Goal: Task Accomplishment & Management: Use online tool/utility

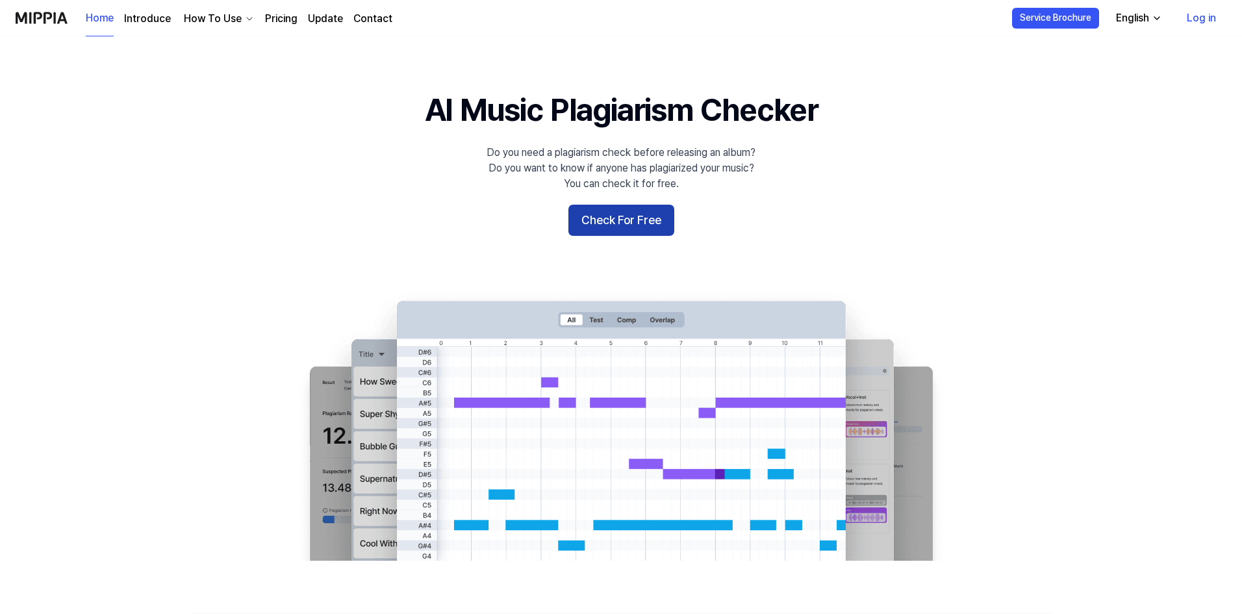
scroll to position [65, 0]
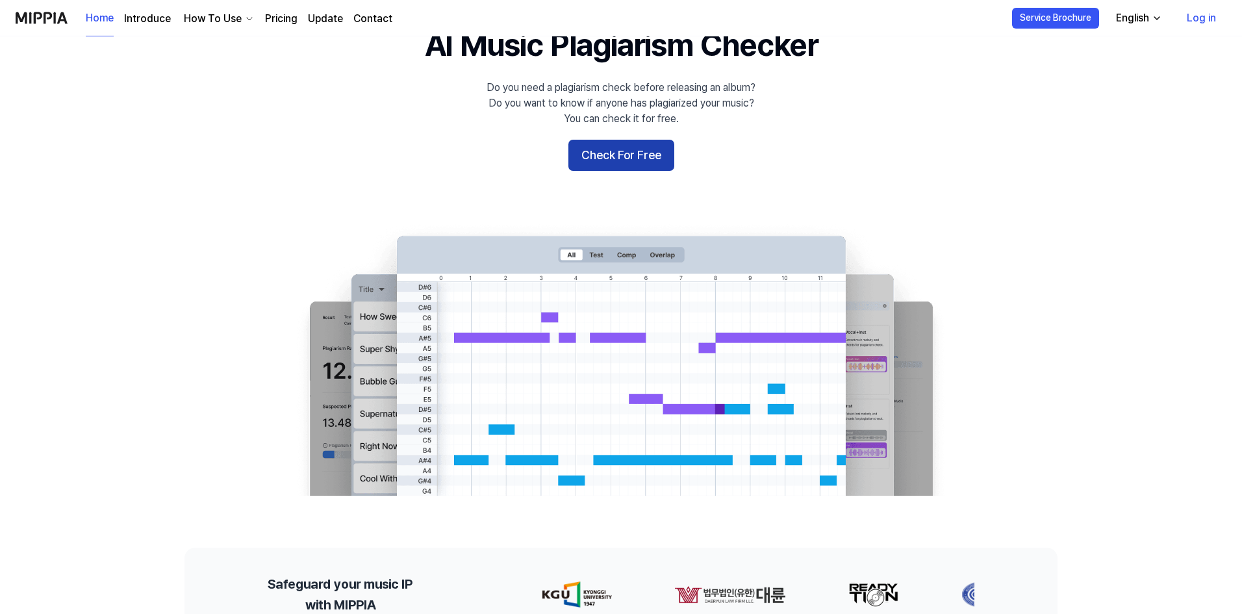
click at [631, 166] on button "Check For Free" at bounding box center [621, 155] width 106 height 31
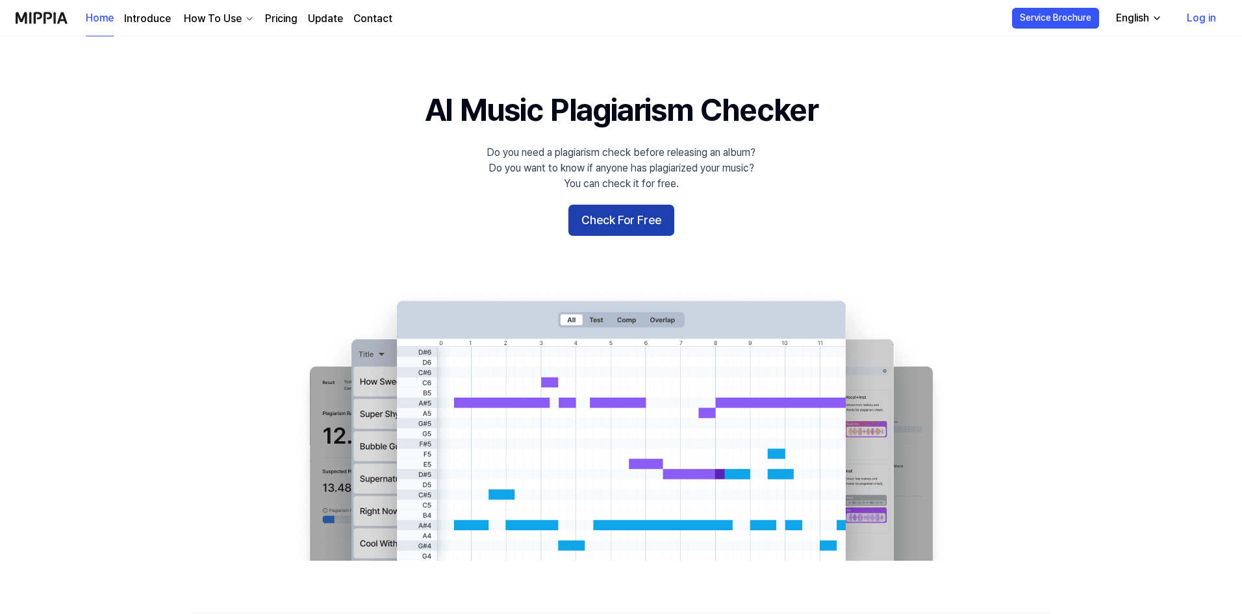
click at [640, 215] on button "Check For Free" at bounding box center [621, 220] width 106 height 31
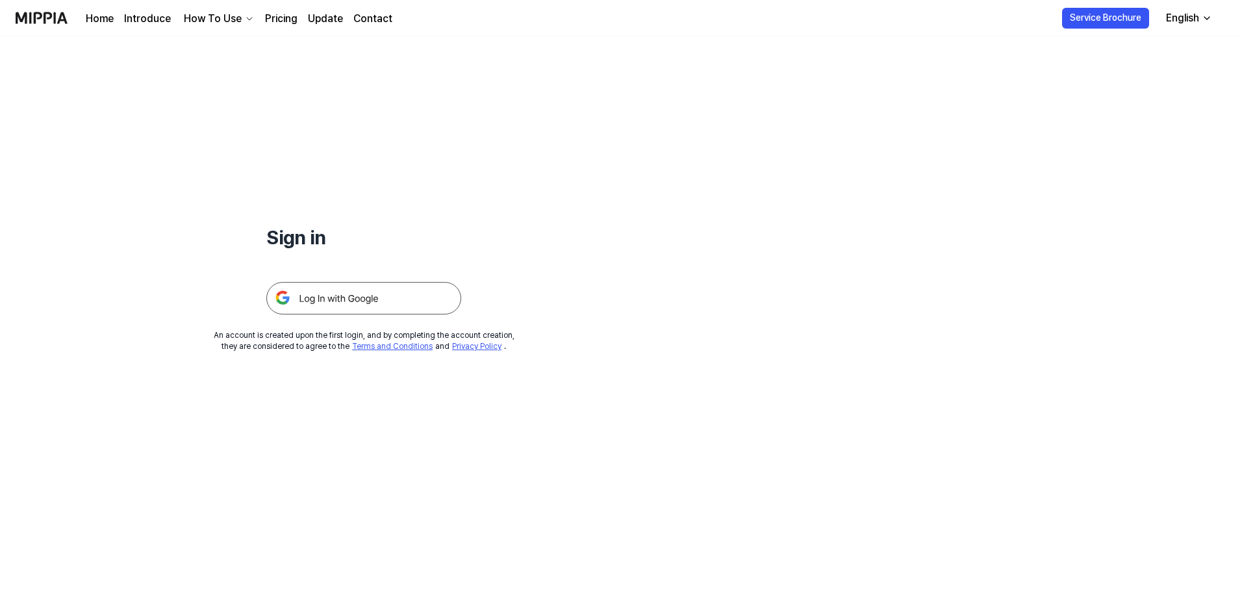
click at [378, 297] on img at bounding box center [363, 298] width 195 height 32
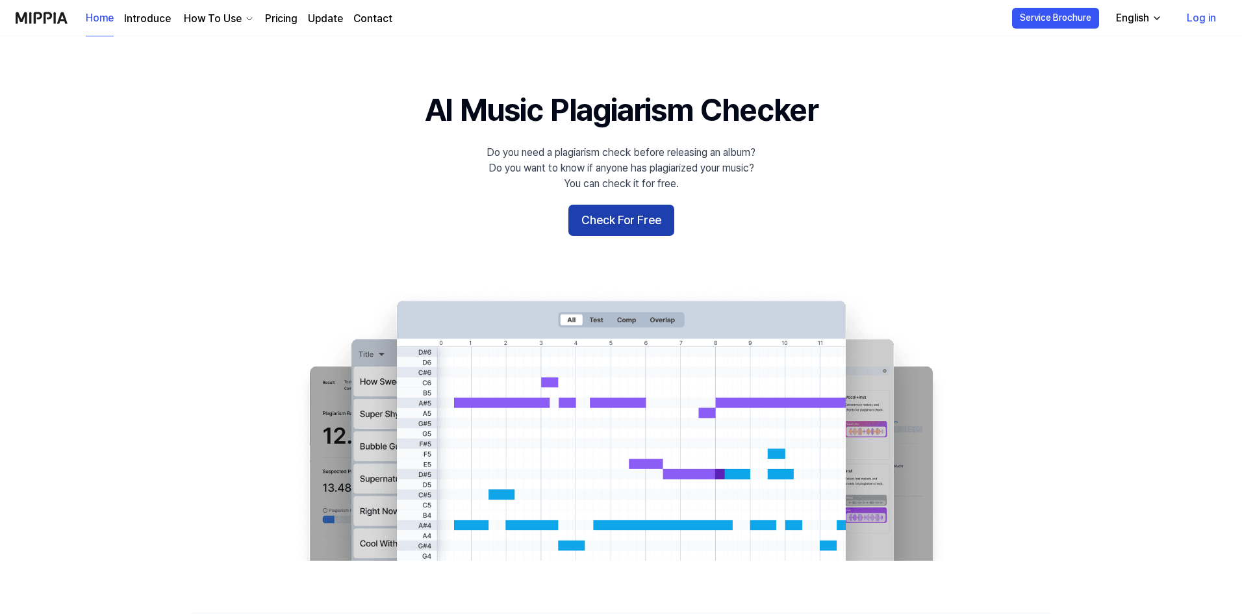
click at [648, 215] on button "Check For Free" at bounding box center [621, 220] width 106 height 31
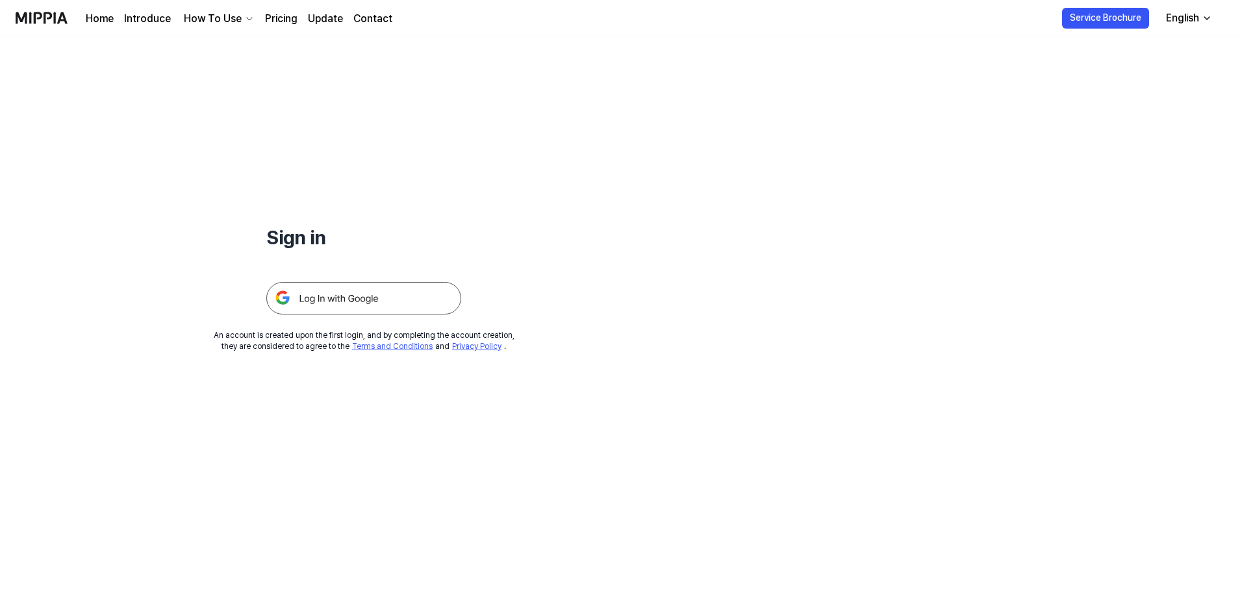
click at [402, 292] on img at bounding box center [363, 298] width 195 height 32
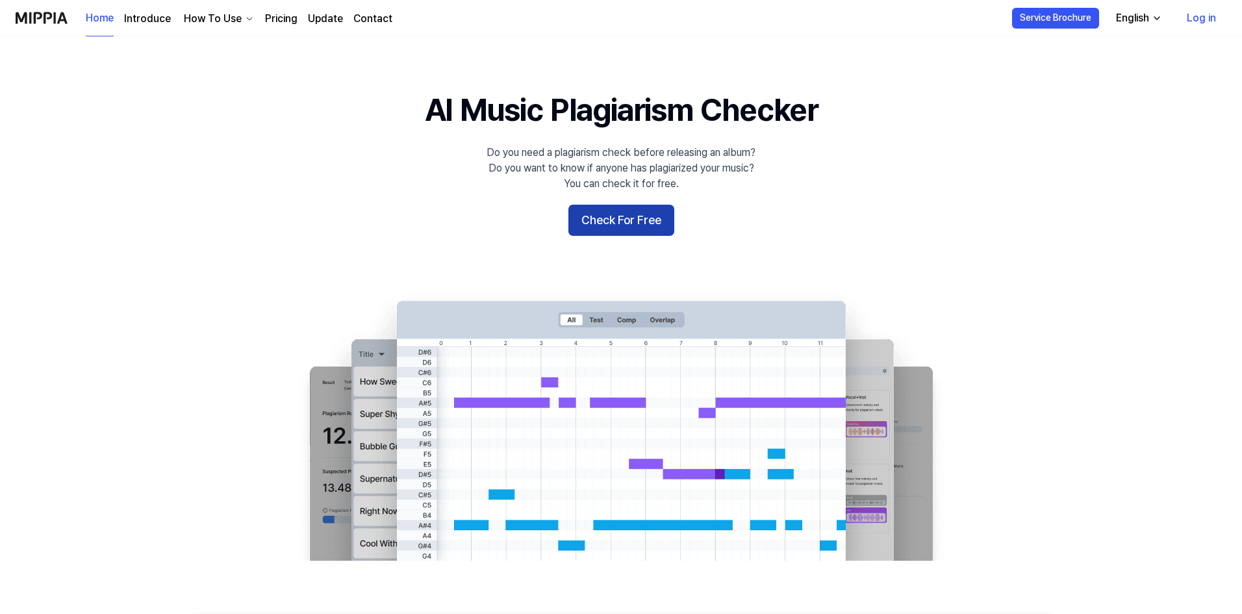
click at [664, 225] on button "Check For Free" at bounding box center [621, 220] width 106 height 31
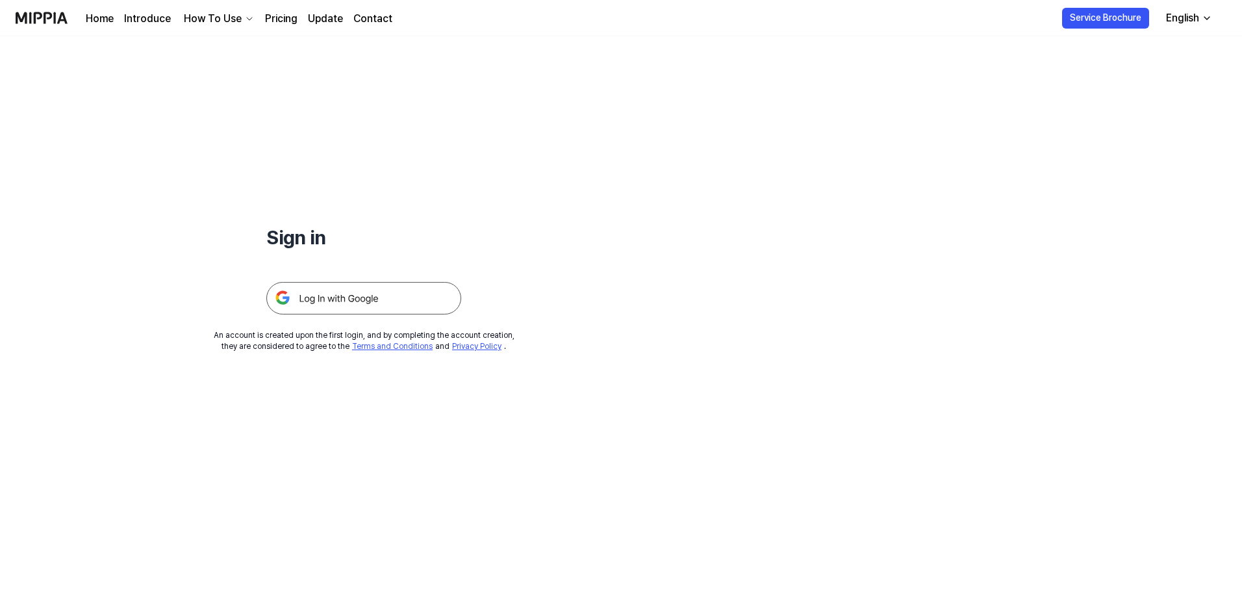
click at [362, 293] on img at bounding box center [363, 298] width 195 height 32
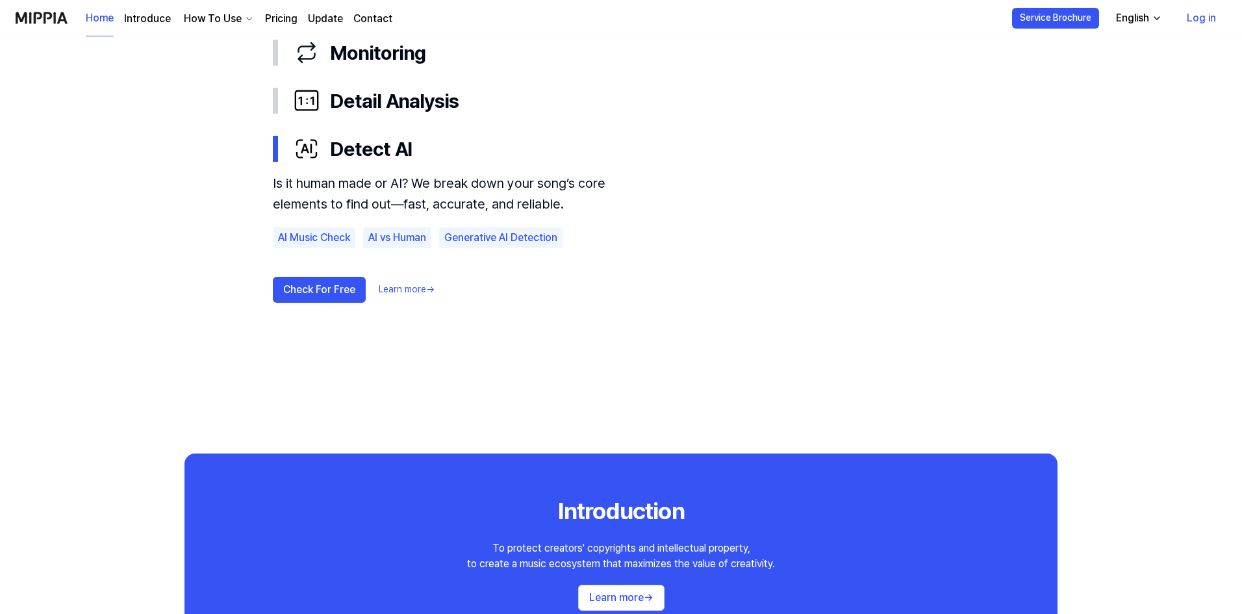
scroll to position [779, 0]
